Goal: Transaction & Acquisition: Book appointment/travel/reservation

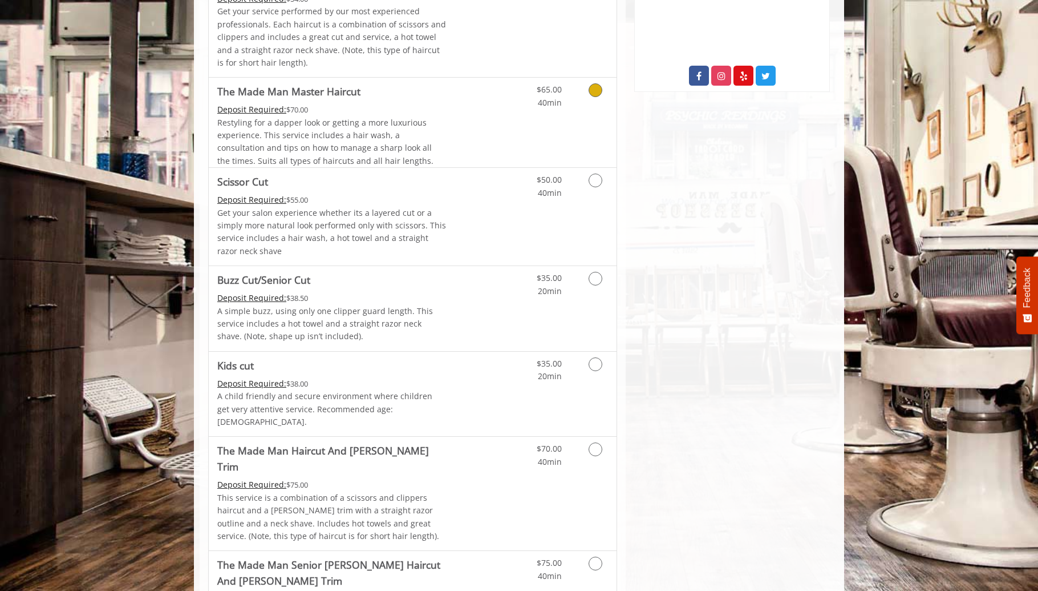
scroll to position [514, 0]
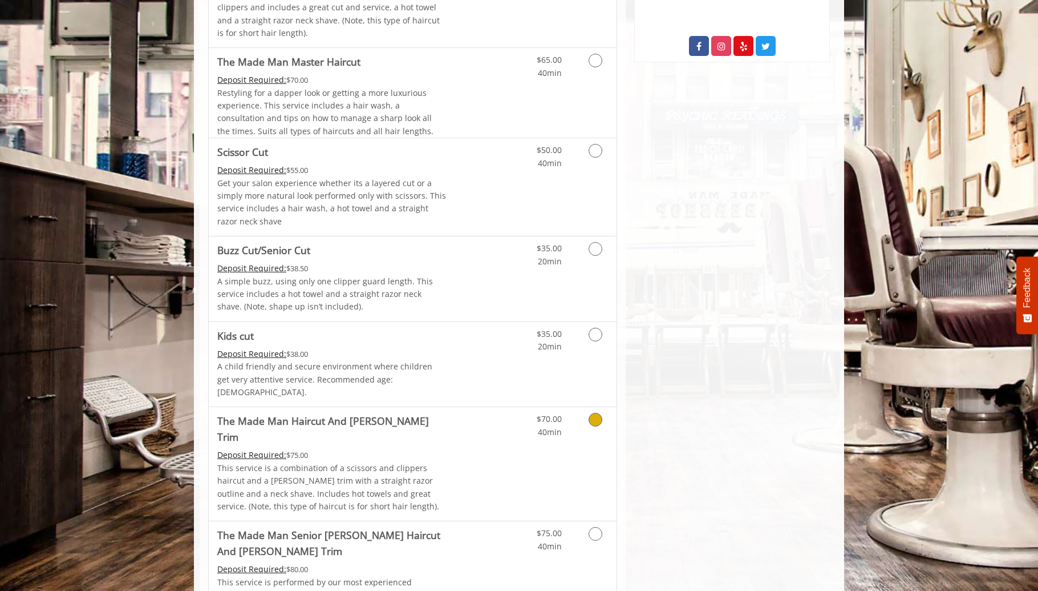
click at [338, 413] on Trim "The Made Man Haircut And Beard Trim" at bounding box center [331, 429] width 229 height 32
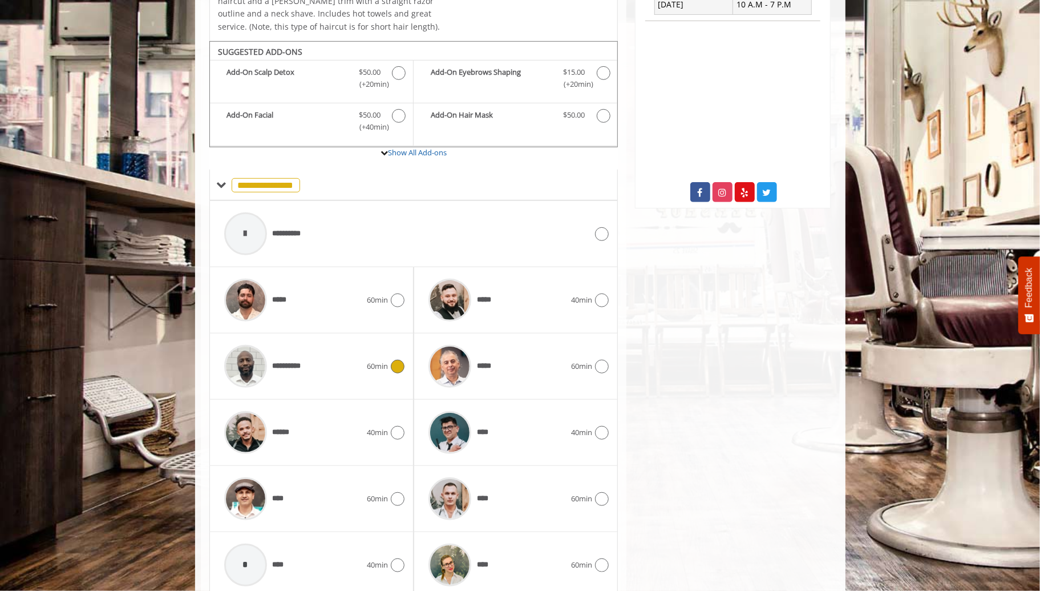
scroll to position [391, 0]
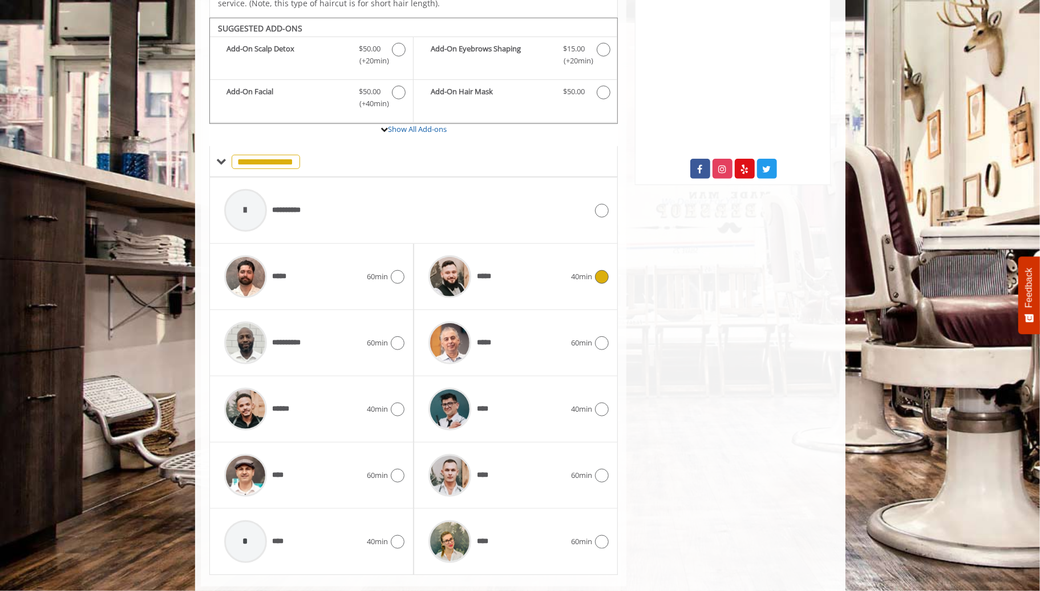
click at [507, 260] on div "*****" at bounding box center [497, 276] width 148 height 54
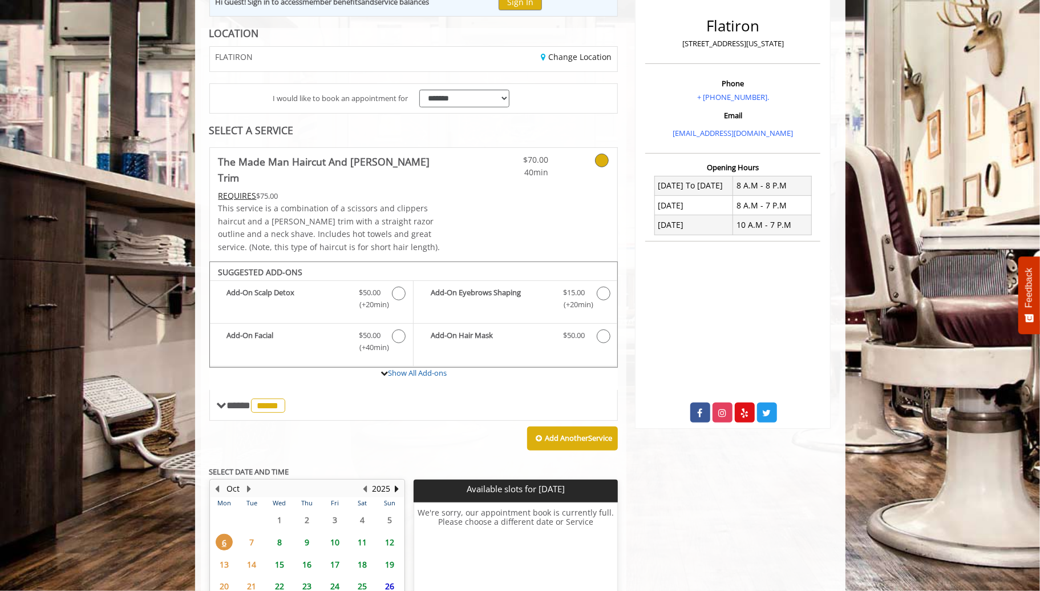
click at [283, 533] on span "8" at bounding box center [279, 541] width 17 height 17
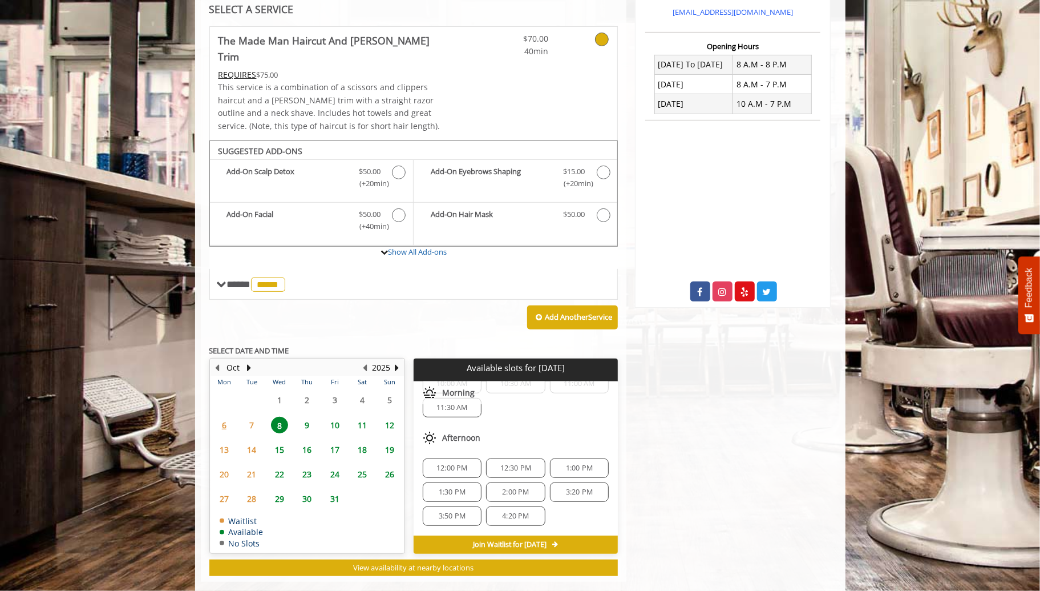
scroll to position [120, 0]
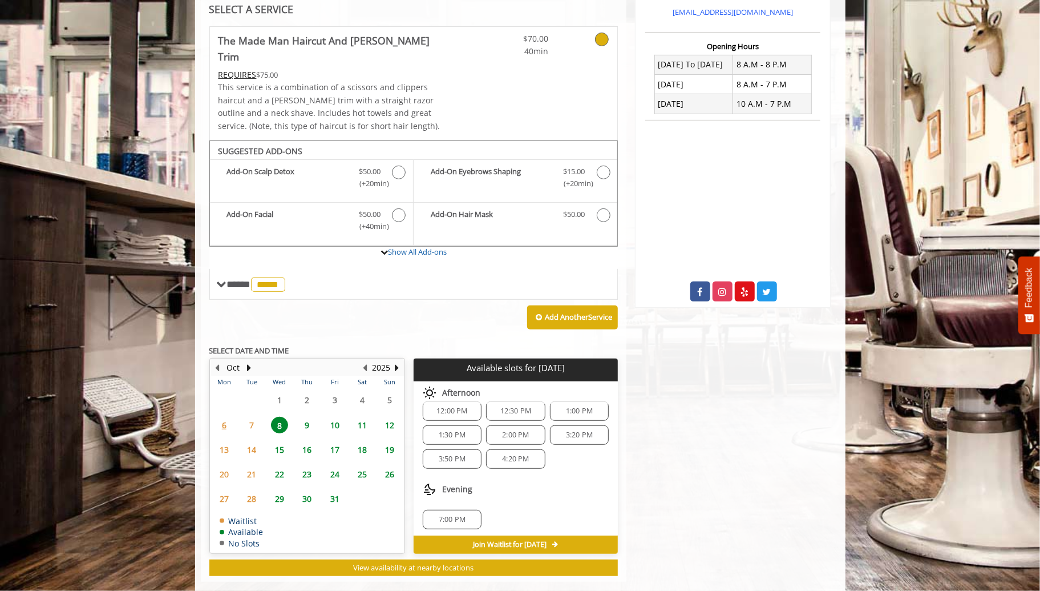
click at [510, 454] on span "4:20 PM" at bounding box center [515, 458] width 27 height 9
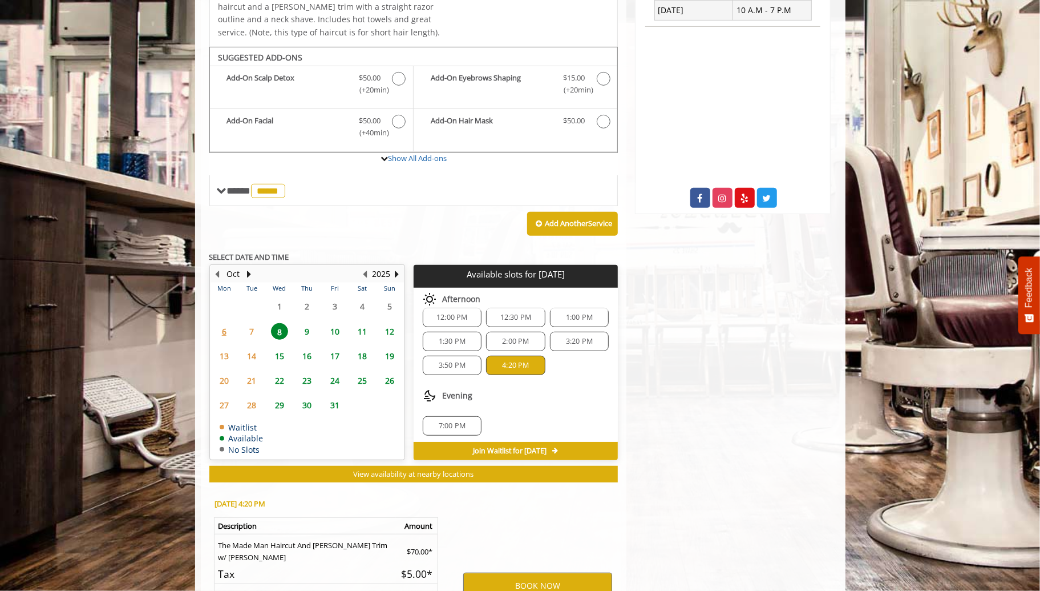
scroll to position [474, 0]
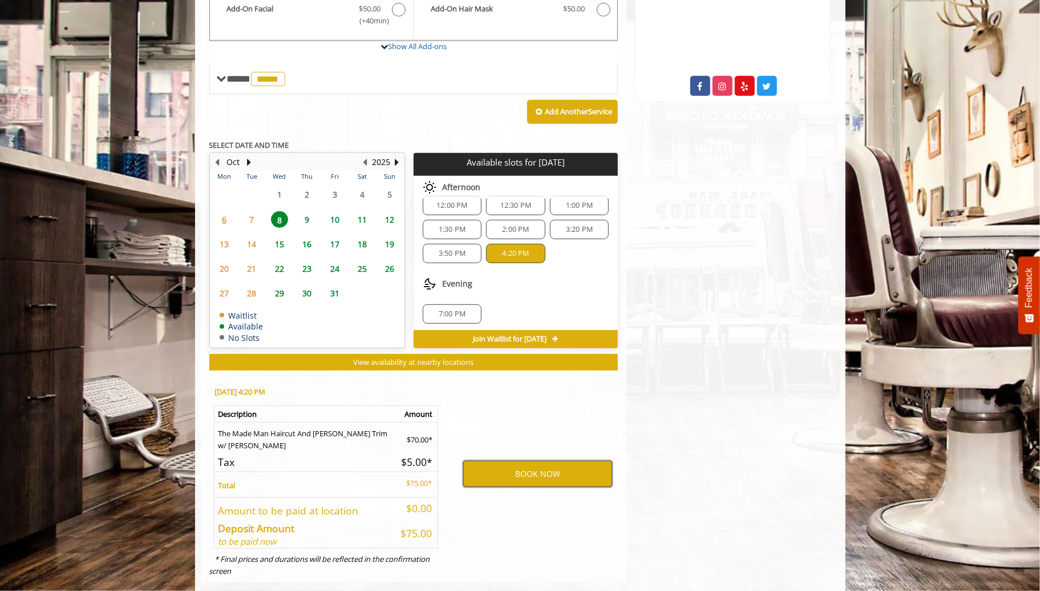
click at [527, 460] on button "BOOK NOW" at bounding box center [537, 473] width 149 height 26
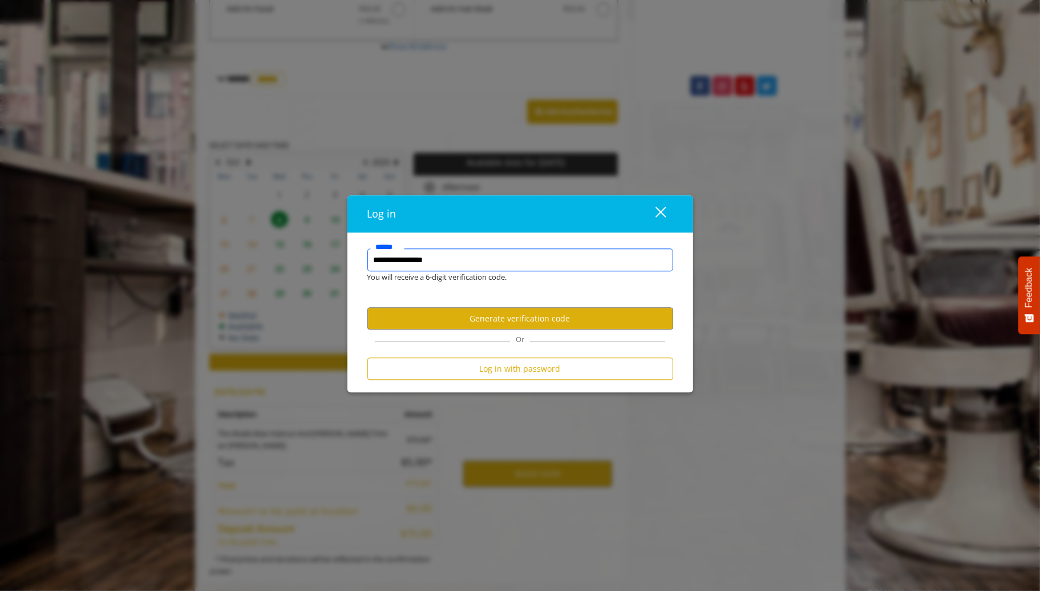
type input "**********"
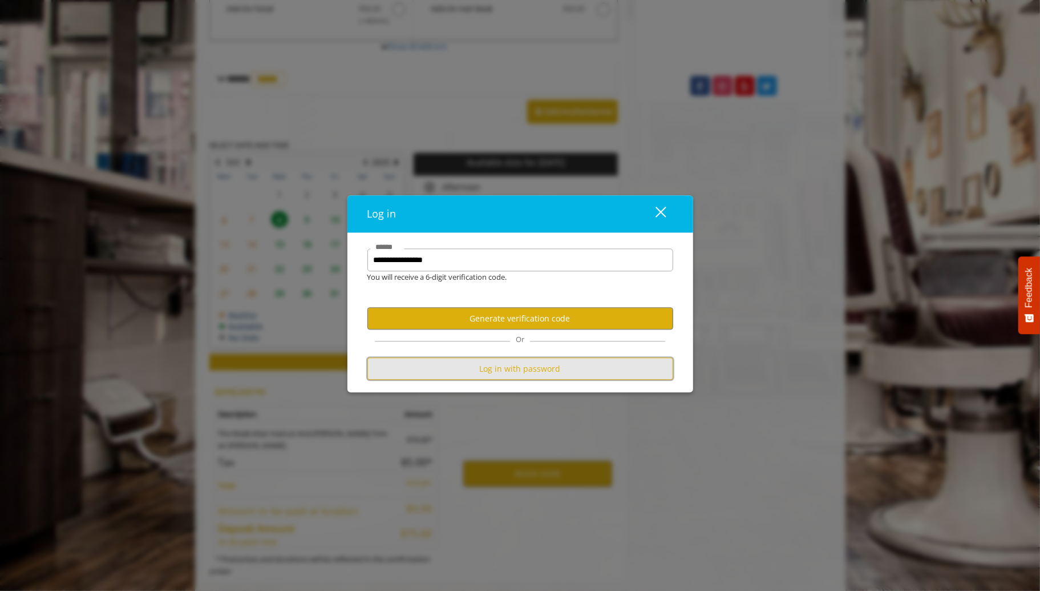
click at [517, 373] on button "Log in with password" at bounding box center [520, 369] width 306 height 22
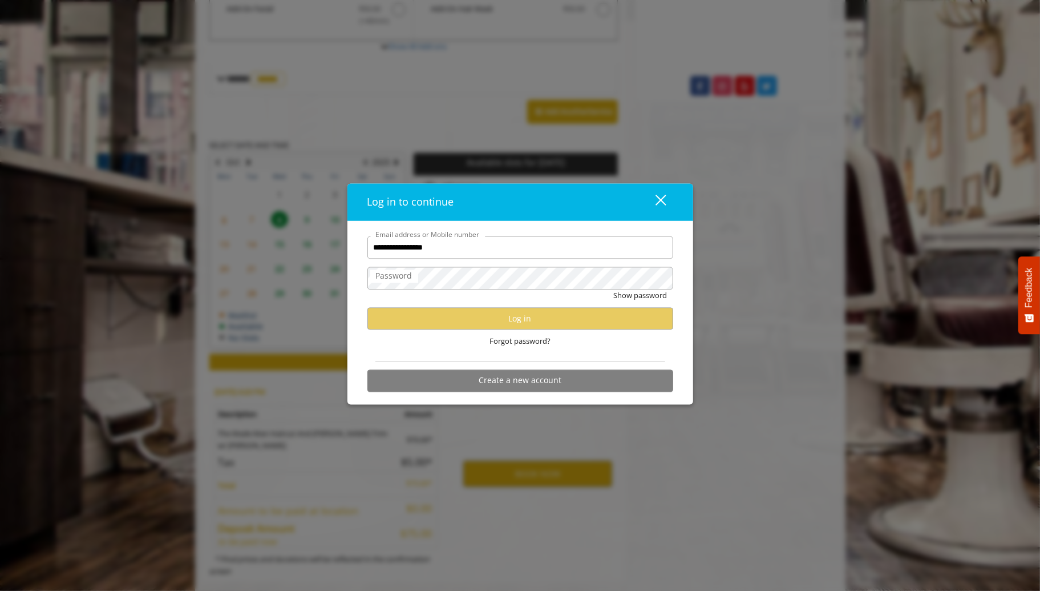
type input "**********"
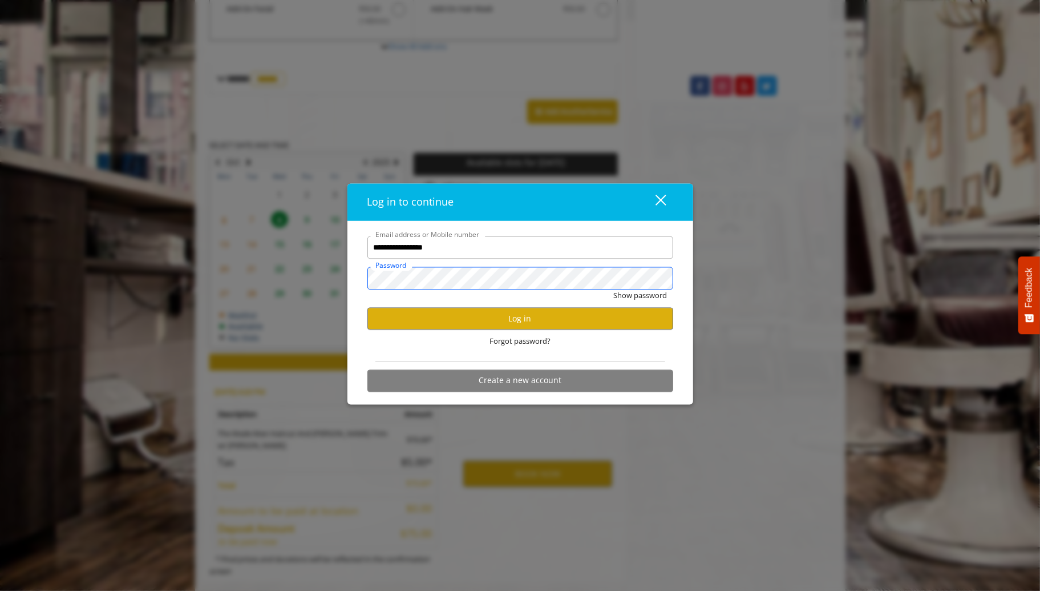
click at [614, 290] on button "Show password" at bounding box center [641, 296] width 54 height 12
click at [499, 317] on button "Log in" at bounding box center [520, 319] width 306 height 22
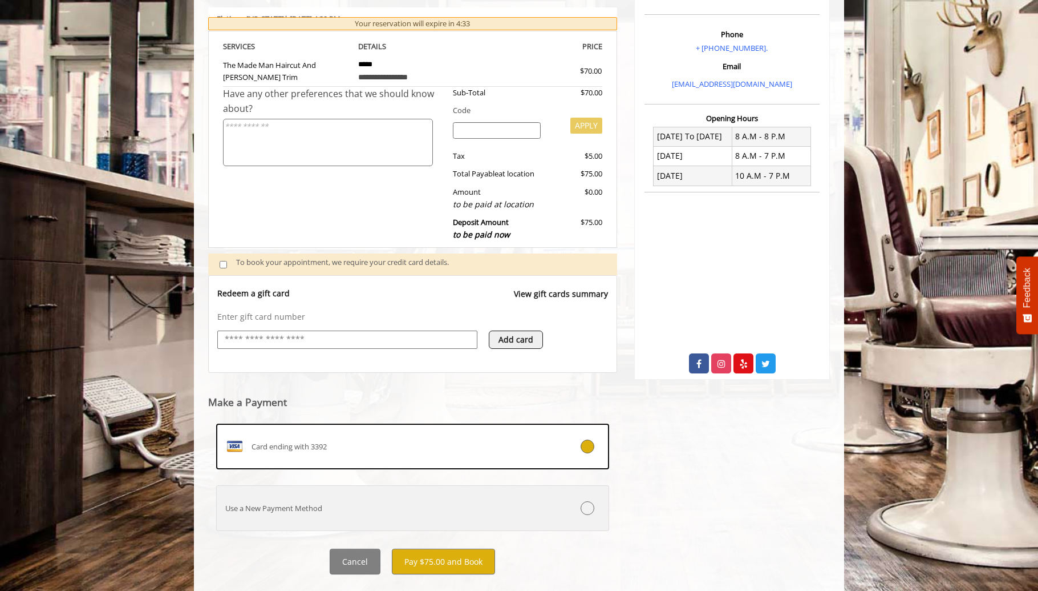
scroll to position [217, 0]
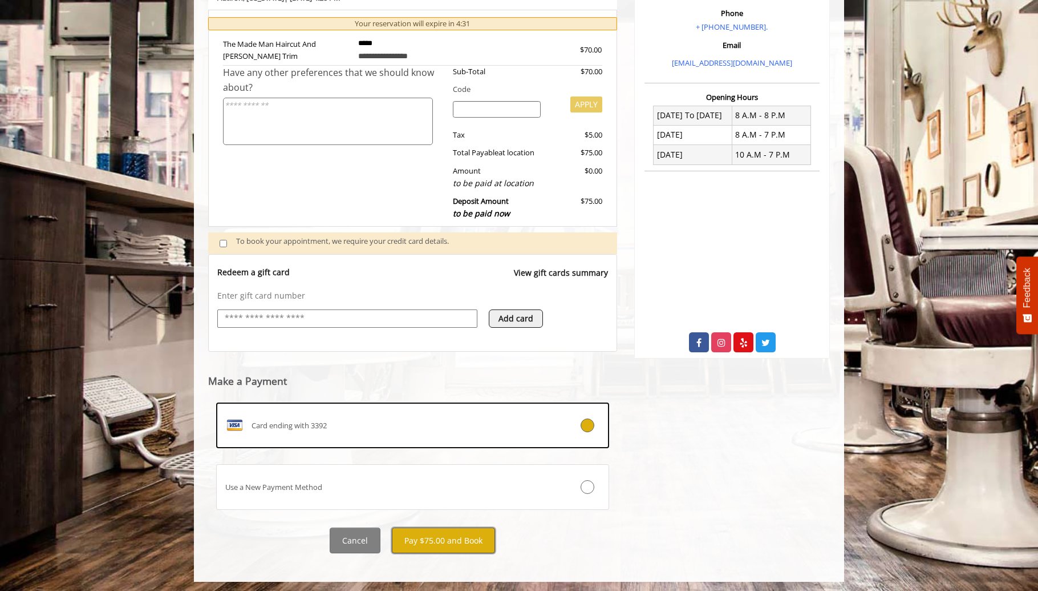
click at [422, 537] on button "Pay $75.00 and Book" at bounding box center [443, 540] width 103 height 26
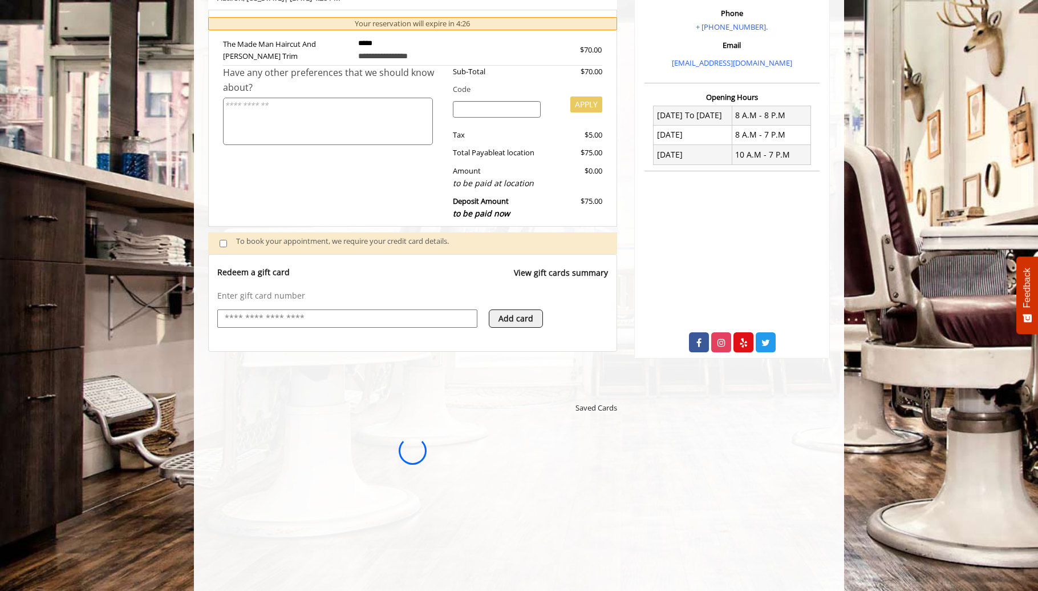
scroll to position [0, 0]
